Goal: Information Seeking & Learning: Learn about a topic

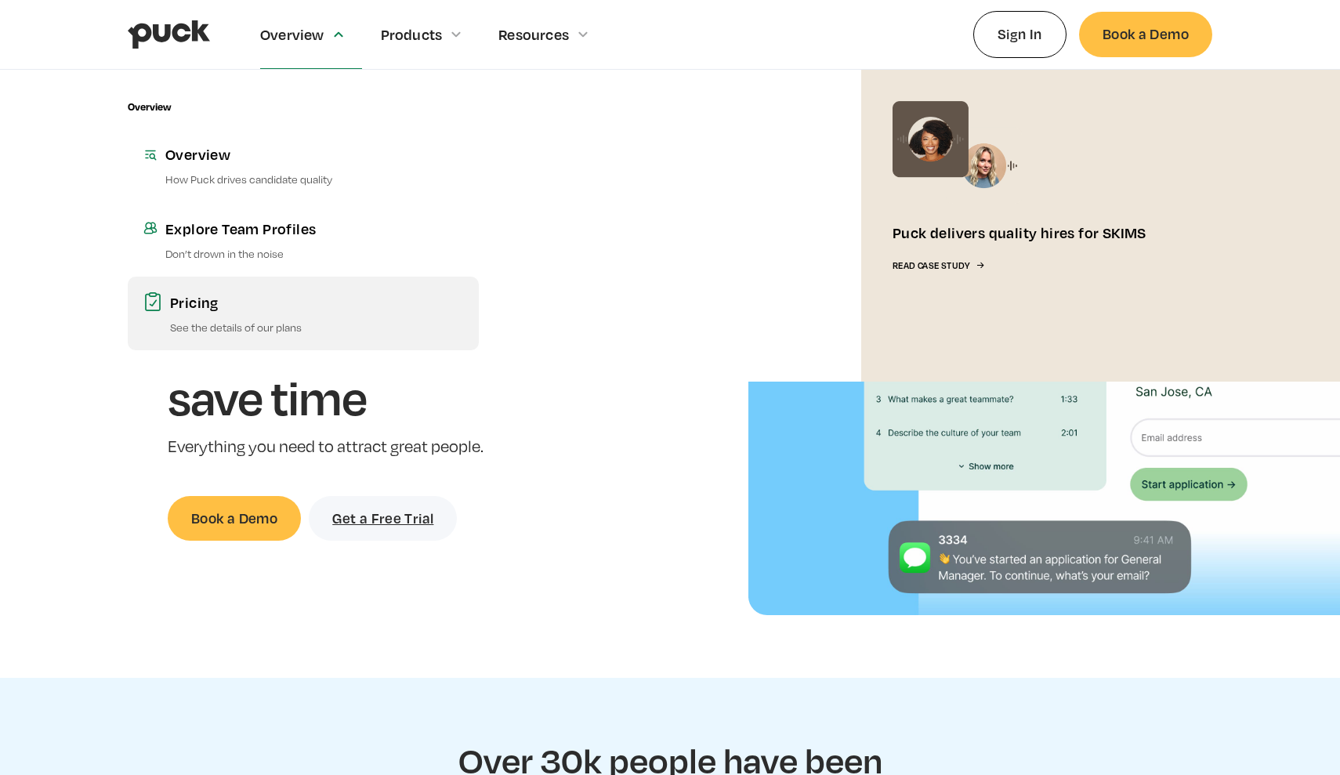
click at [197, 317] on link "Pricing See the details of our plans" at bounding box center [303, 314] width 351 height 74
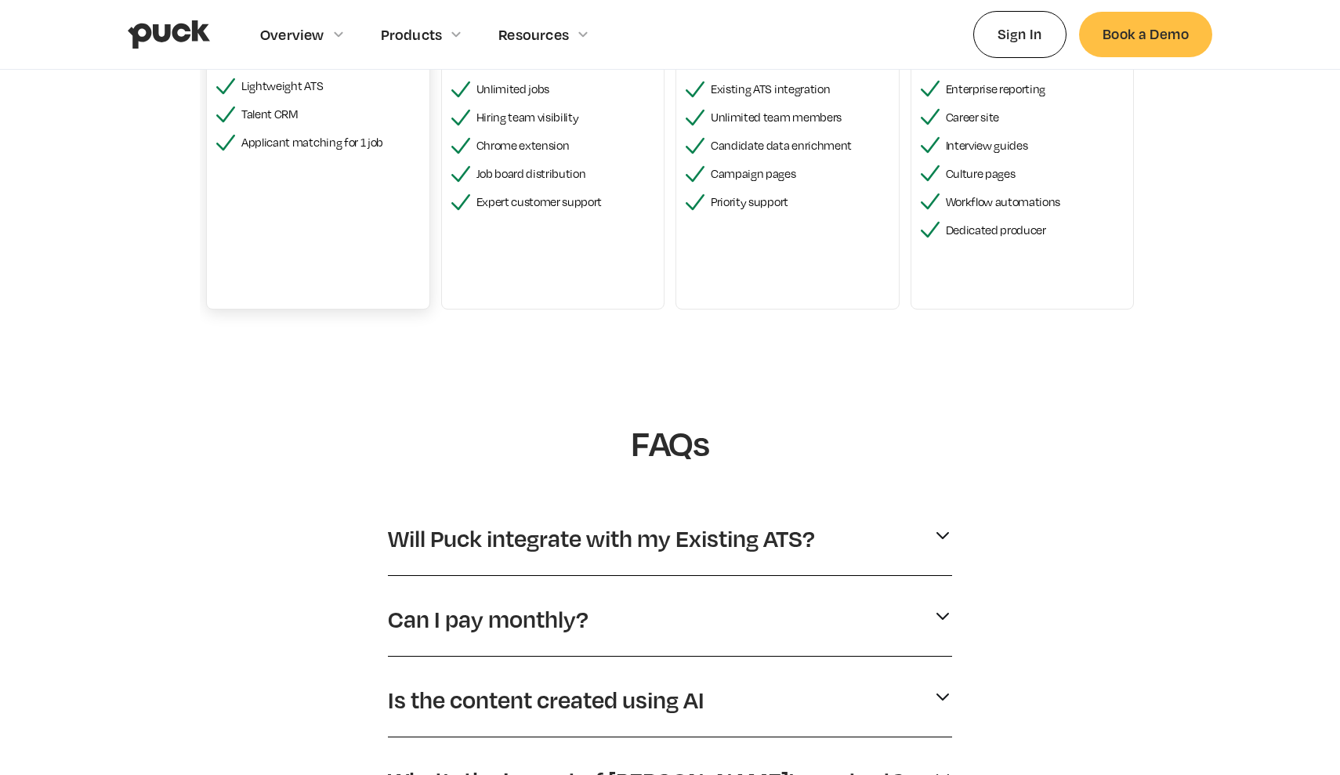
scroll to position [725, 0]
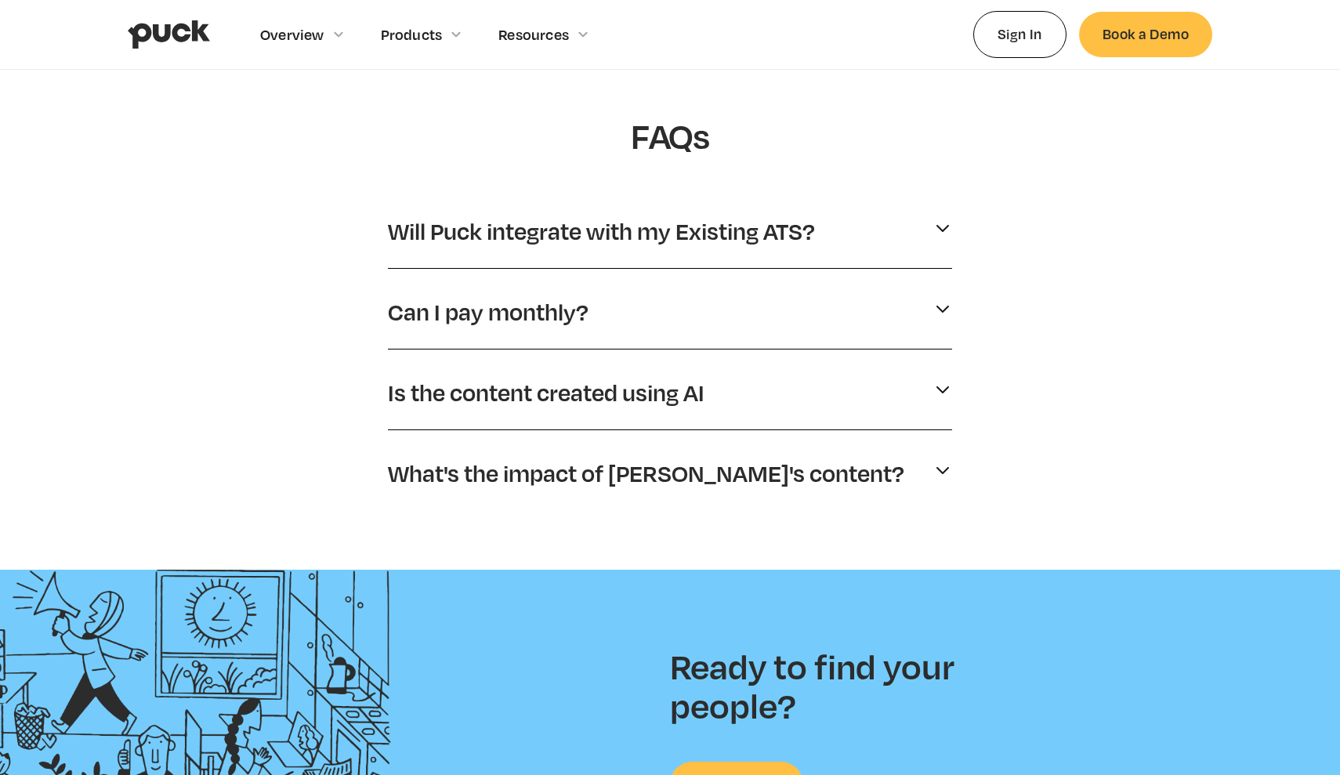
click at [529, 259] on div "Will Puck integrate with my Existing ATS? Yes. We integrate with many existing …" at bounding box center [670, 235] width 564 height 68
click at [502, 334] on div "We offer annual, bi-annual and quarterly billing [DATE]." at bounding box center [670, 336] width 564 height 6
click at [516, 329] on div "Can I pay monthly?" at bounding box center [670, 312] width 564 height 42
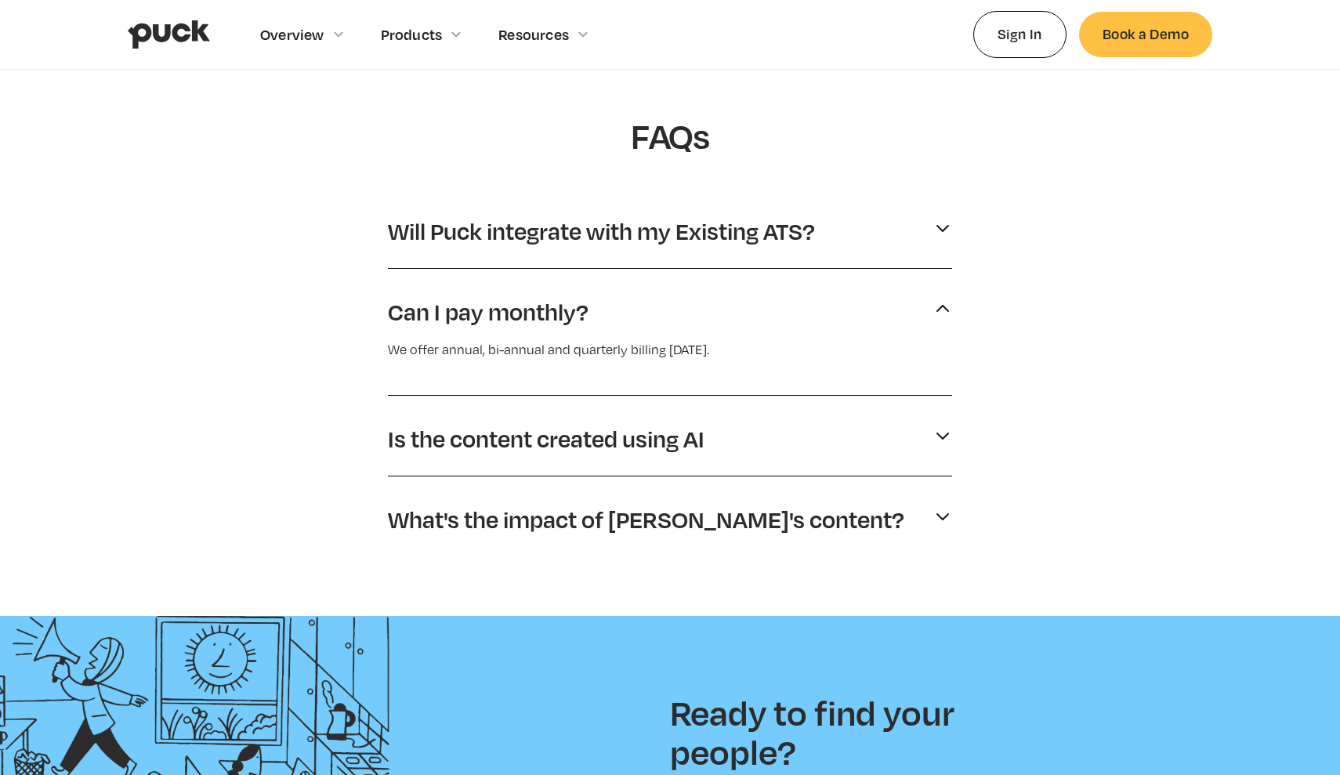
click at [600, 238] on p "Will Puck integrate with my Existing ATS?" at bounding box center [601, 231] width 427 height 30
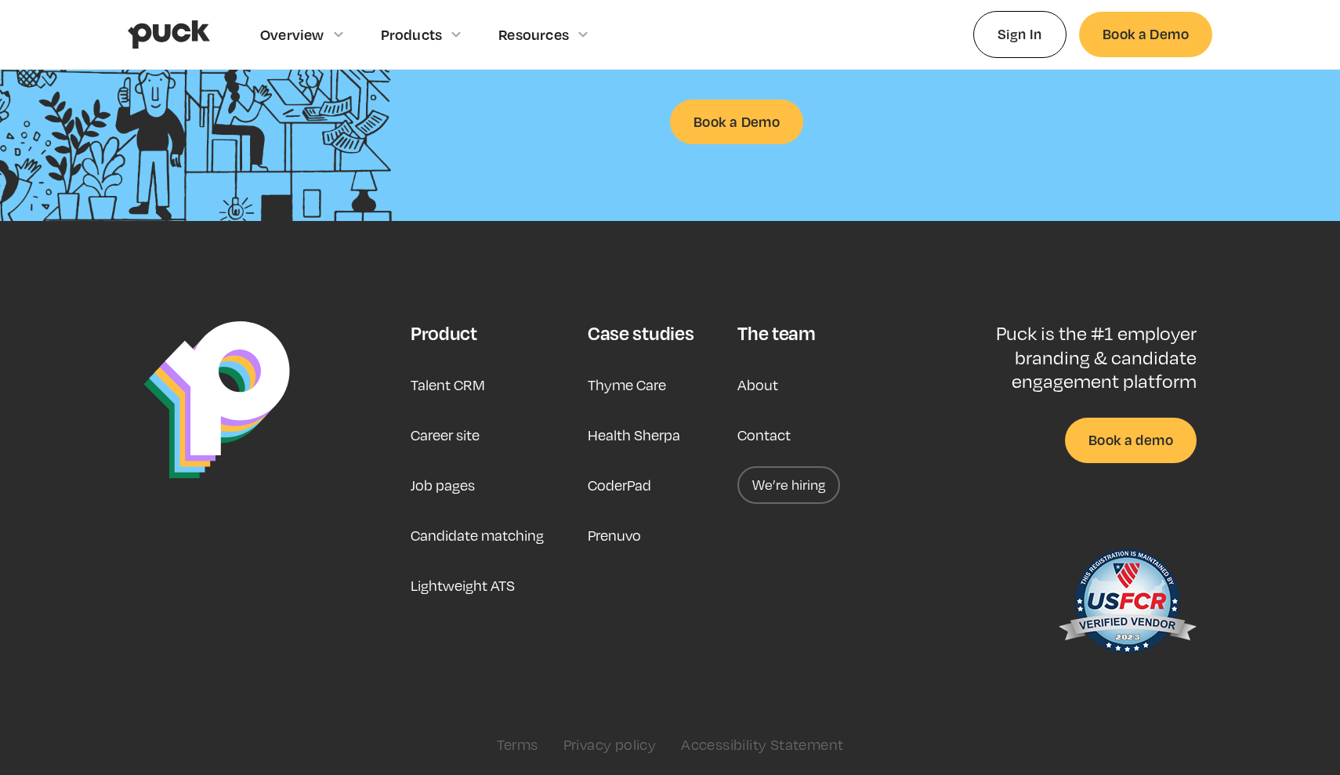
scroll to position [1499, 0]
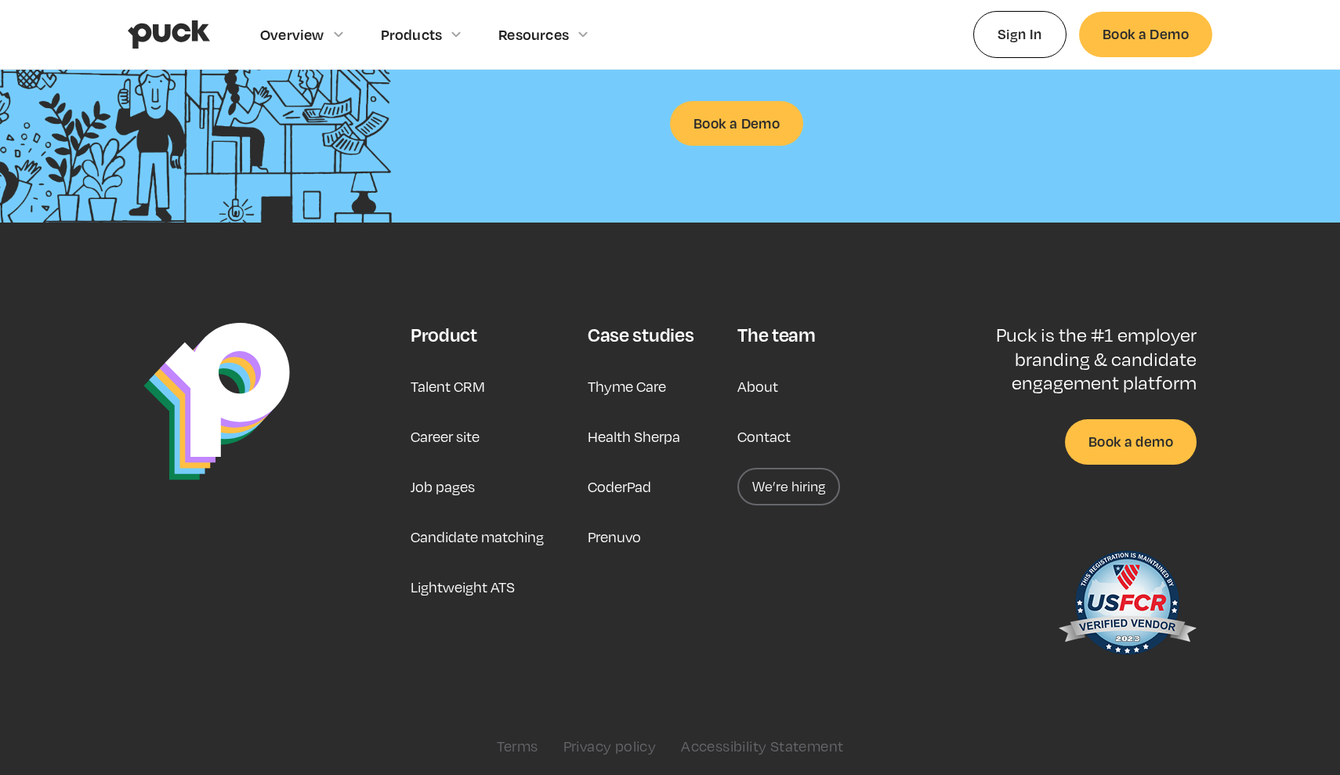
click at [439, 371] on link "Talent CRM" at bounding box center [448, 386] width 74 height 38
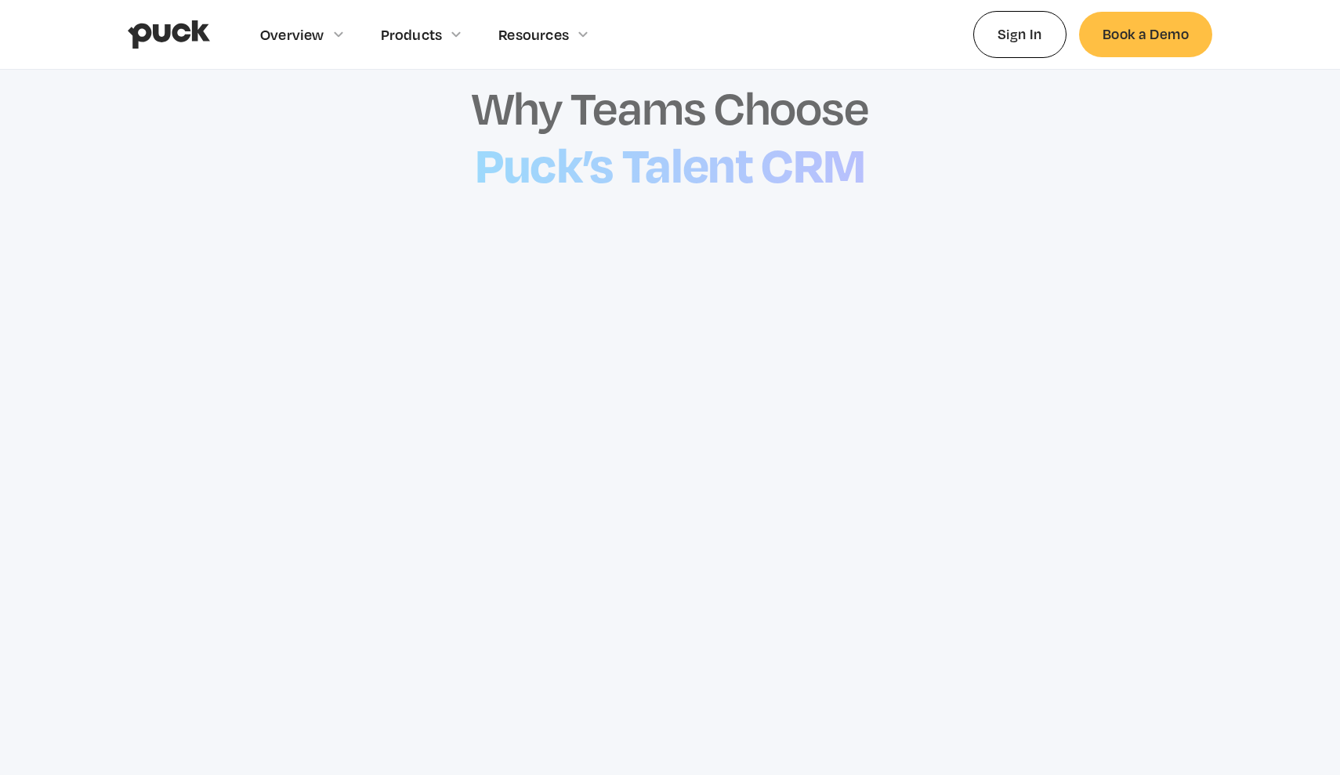
scroll to position [1866, 0]
